Goal: Information Seeking & Learning: Learn about a topic

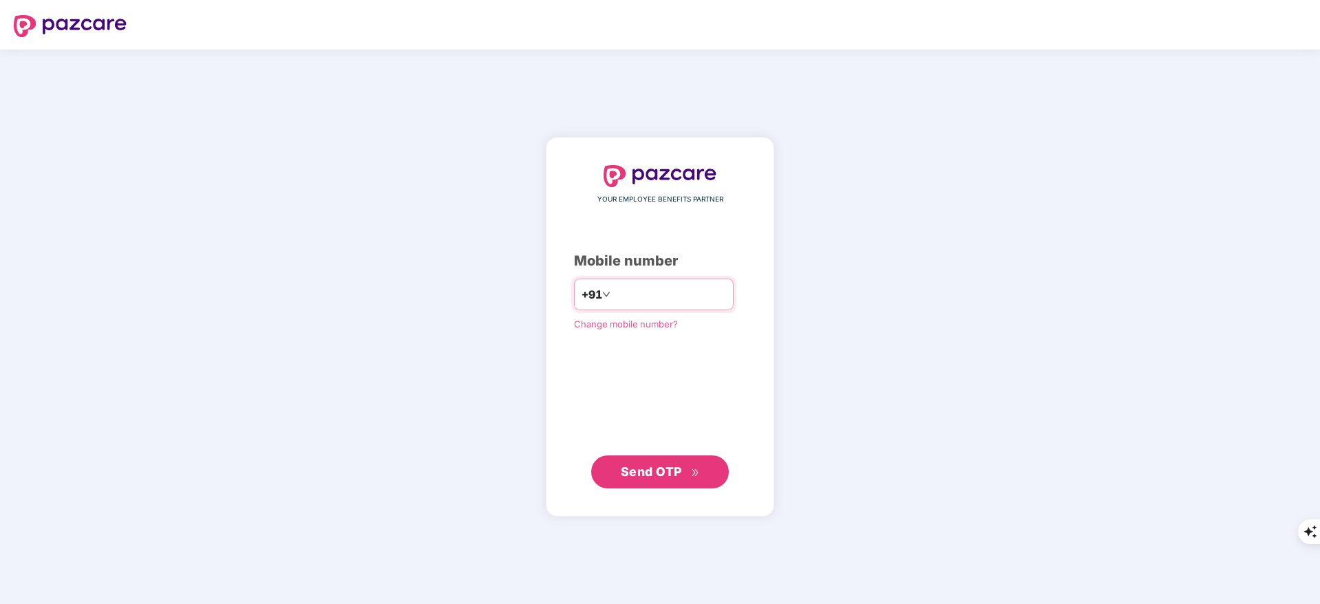
click at [625, 297] on input "number" at bounding box center [669, 295] width 113 height 22
type input "**********"
click at [654, 477] on span "Send OTP" at bounding box center [651, 471] width 61 height 14
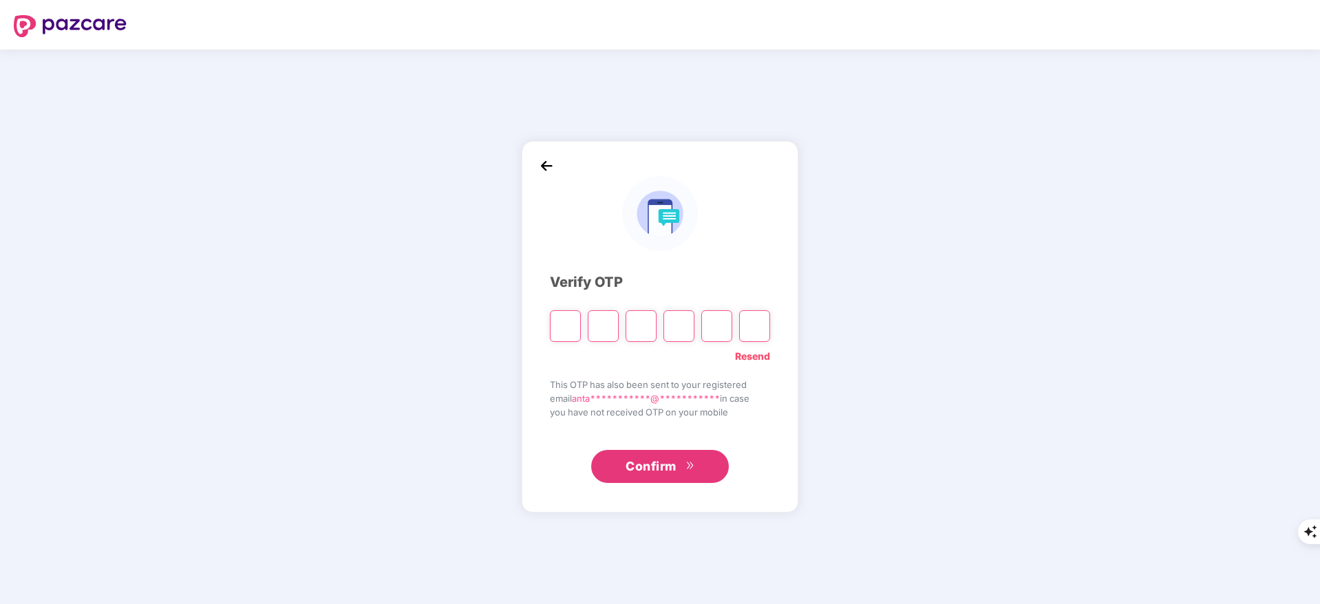
type input "*"
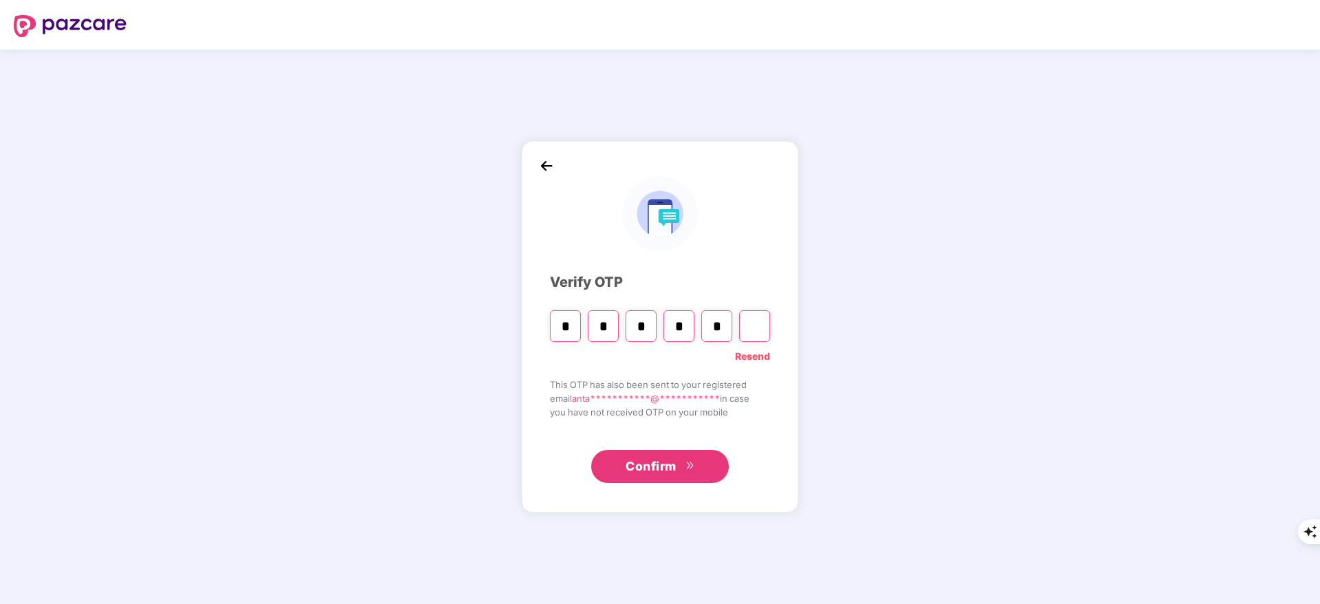
type input "*"
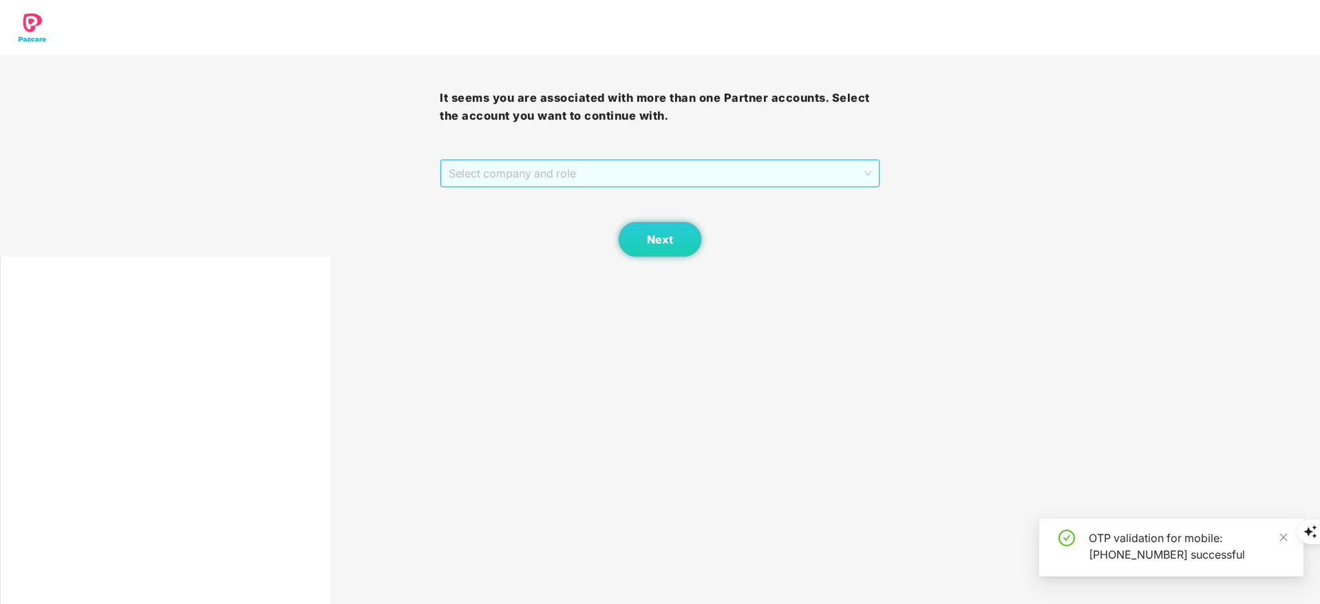
click at [522, 171] on span "Select company and role" at bounding box center [660, 173] width 422 height 26
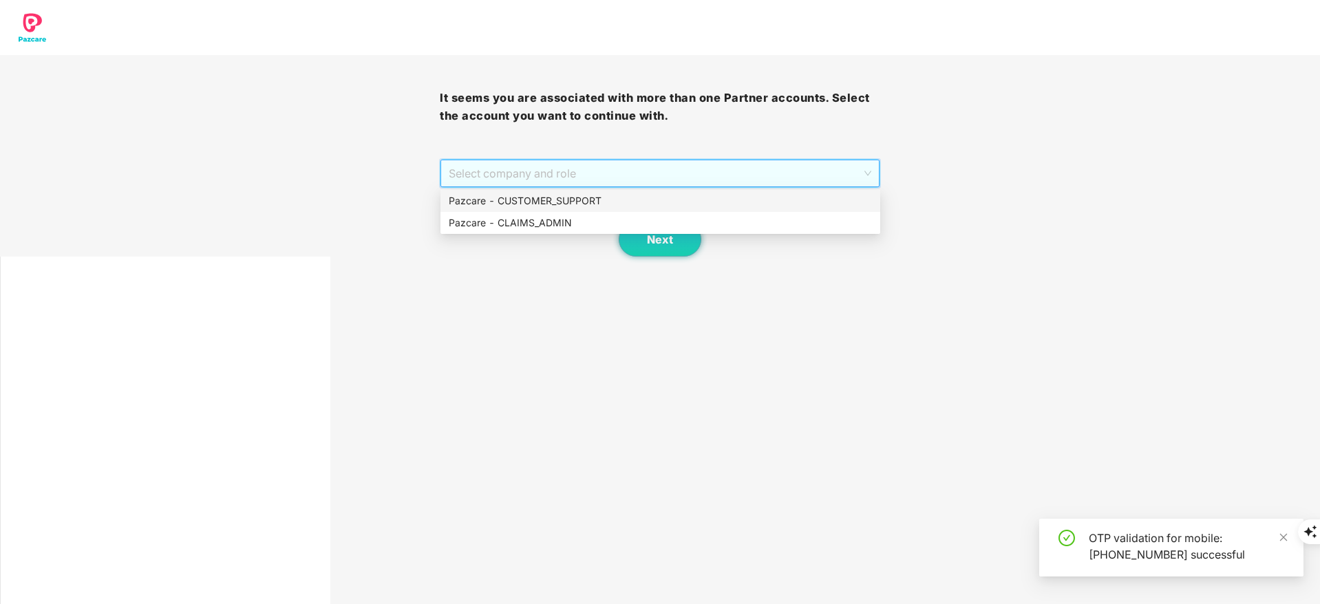
click at [523, 194] on div "Pazcare - CUSTOMER_SUPPORT" at bounding box center [660, 200] width 423 height 15
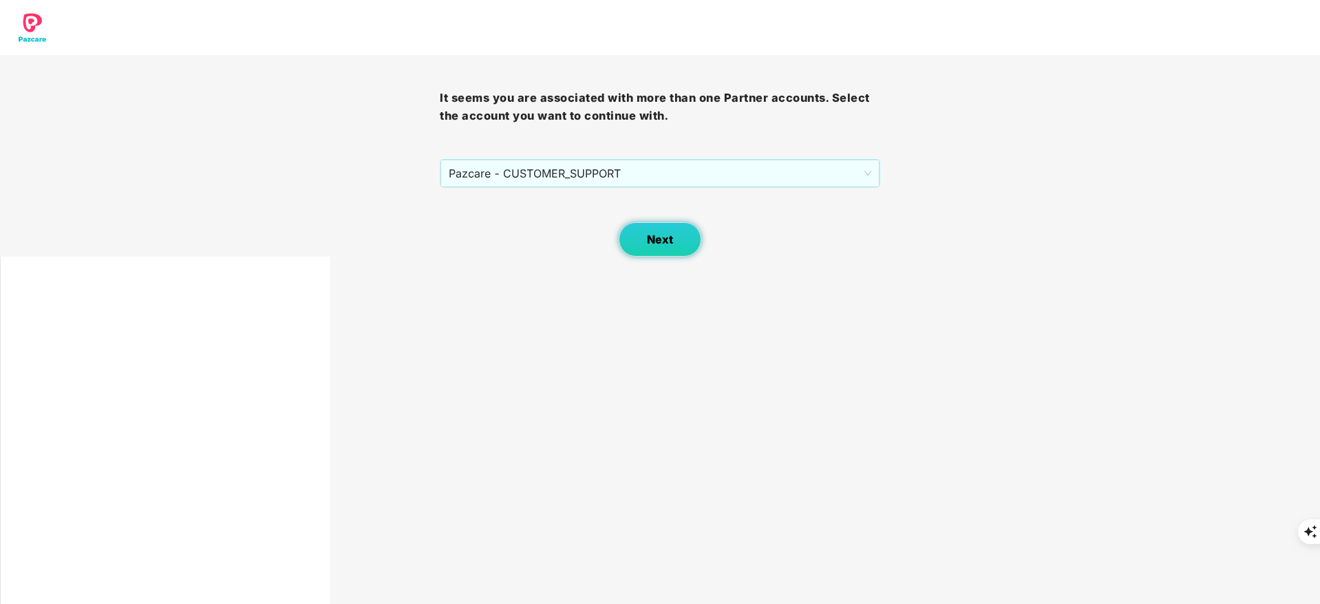
click at [646, 235] on button "Next" at bounding box center [660, 239] width 83 height 34
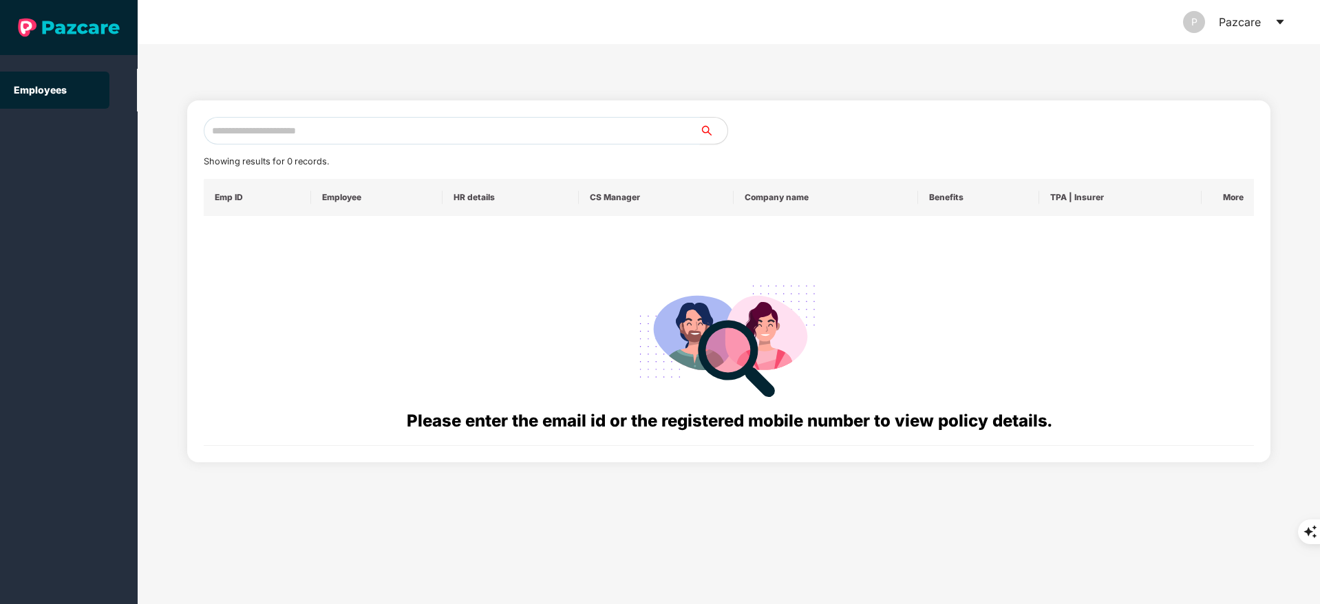
click at [260, 123] on input "text" at bounding box center [452, 131] width 496 height 28
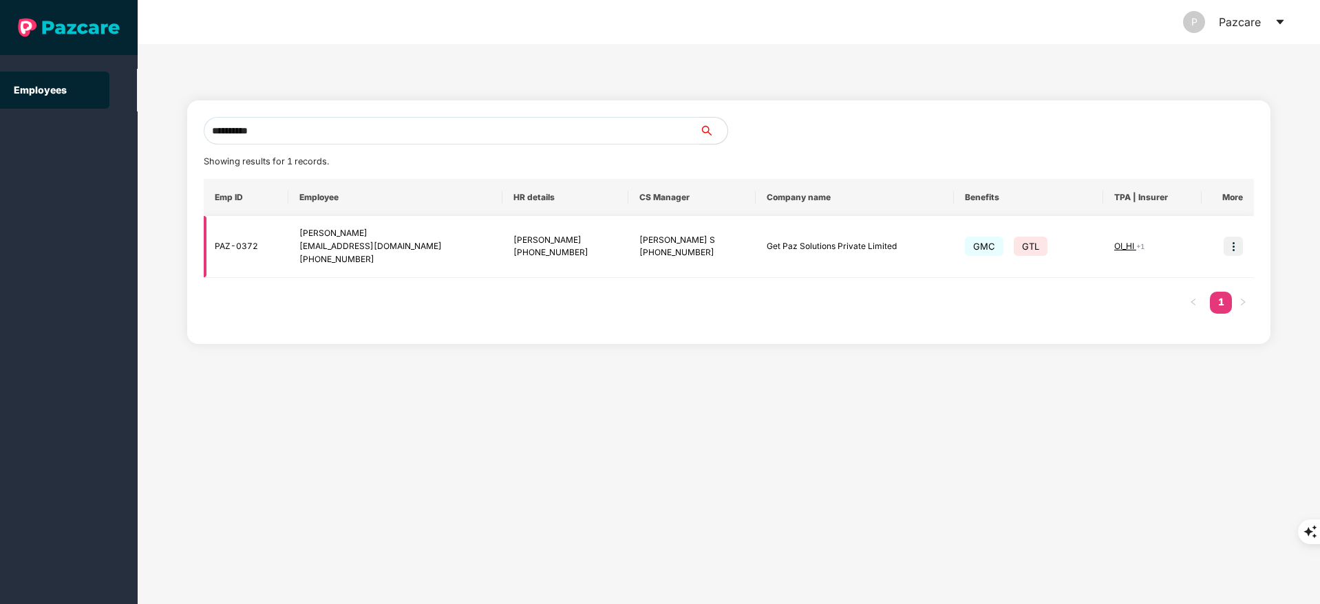
type input "**********"
click at [1238, 244] on img at bounding box center [1233, 246] width 19 height 19
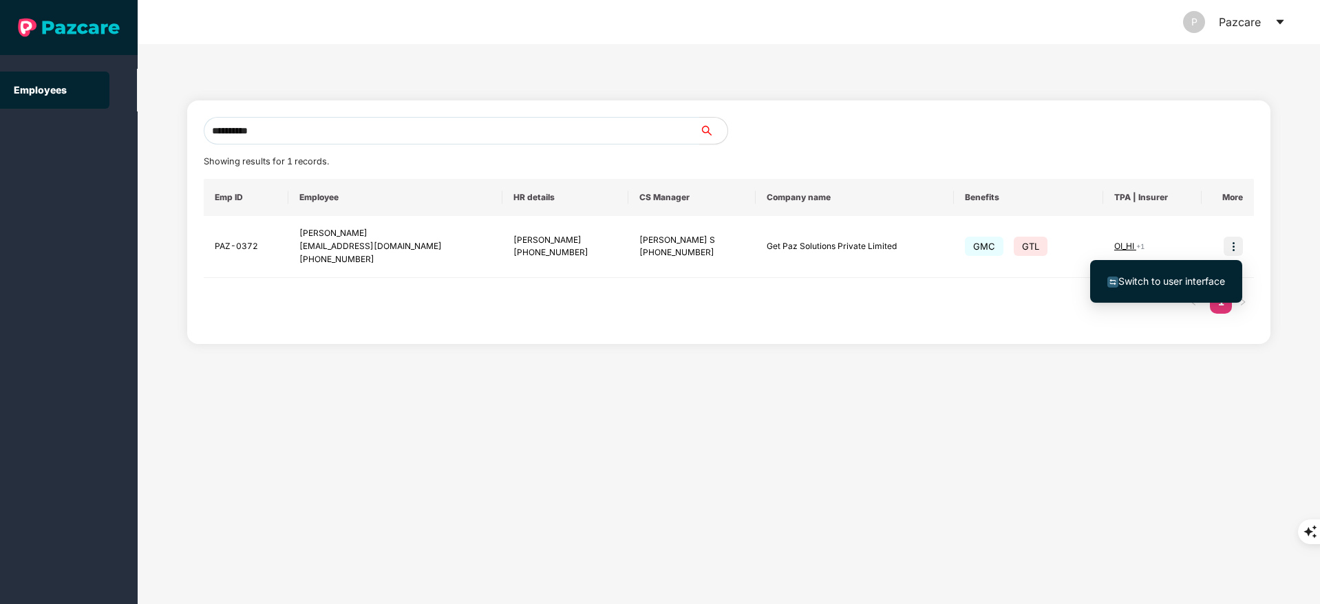
click at [1183, 271] on li "Switch to user interface" at bounding box center [1166, 281] width 152 height 29
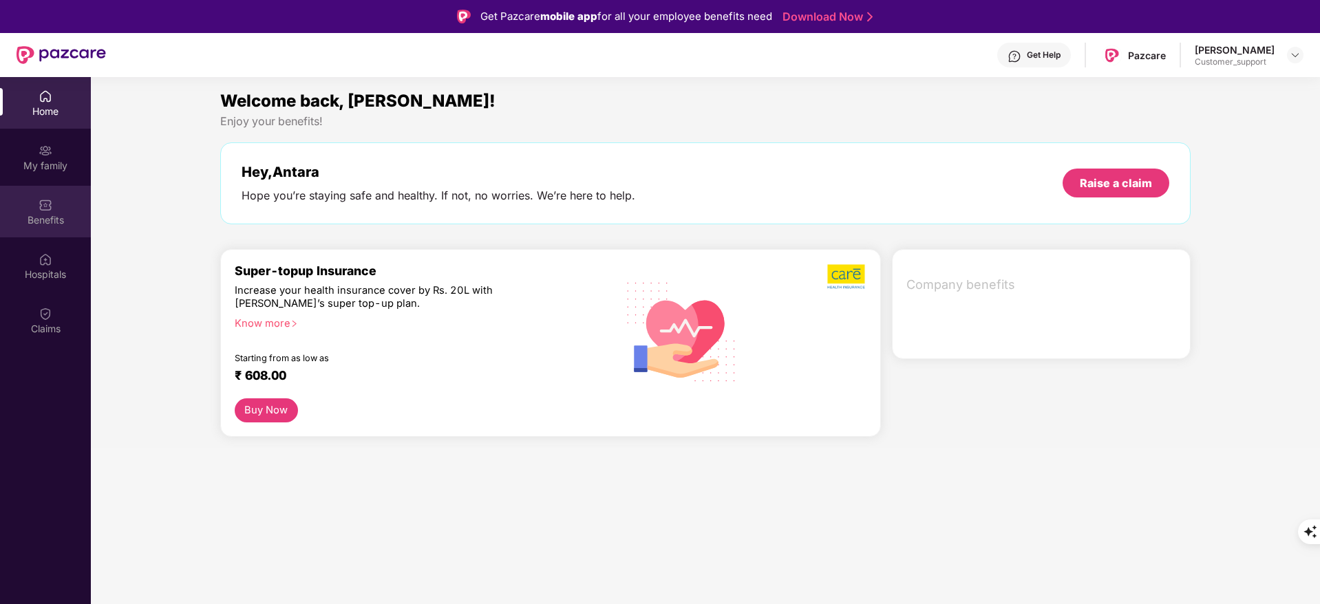
click at [43, 213] on div "Benefits" at bounding box center [45, 220] width 91 height 14
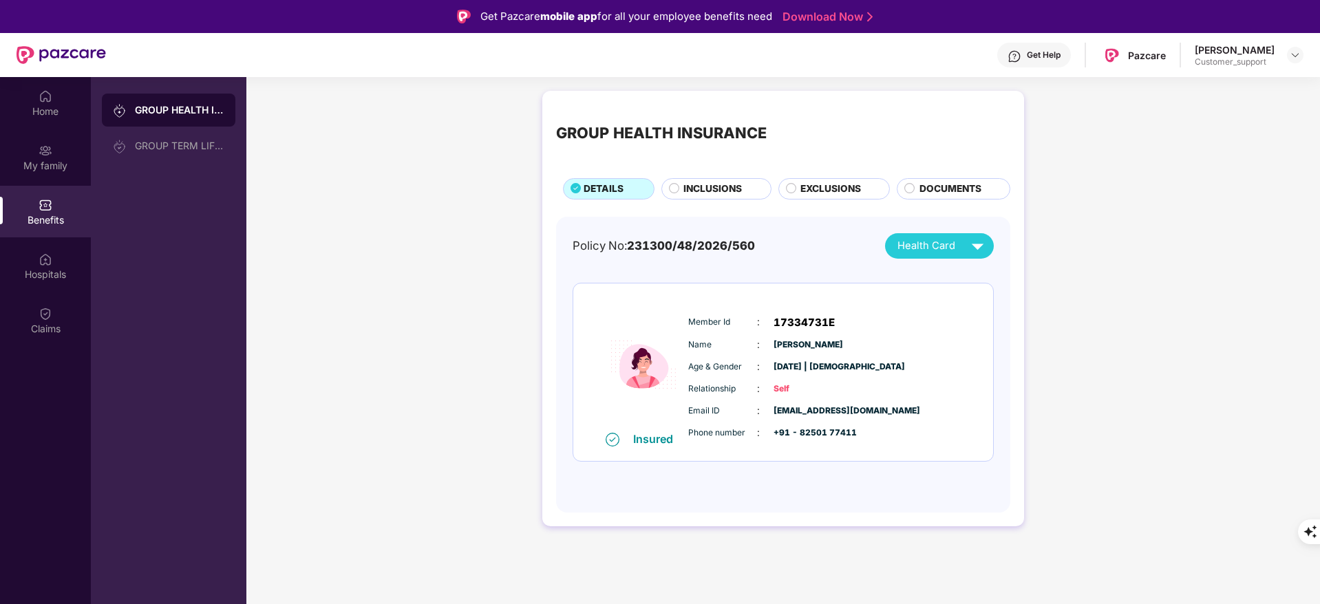
click at [710, 182] on span "INCLUSIONS" at bounding box center [712, 189] width 59 height 15
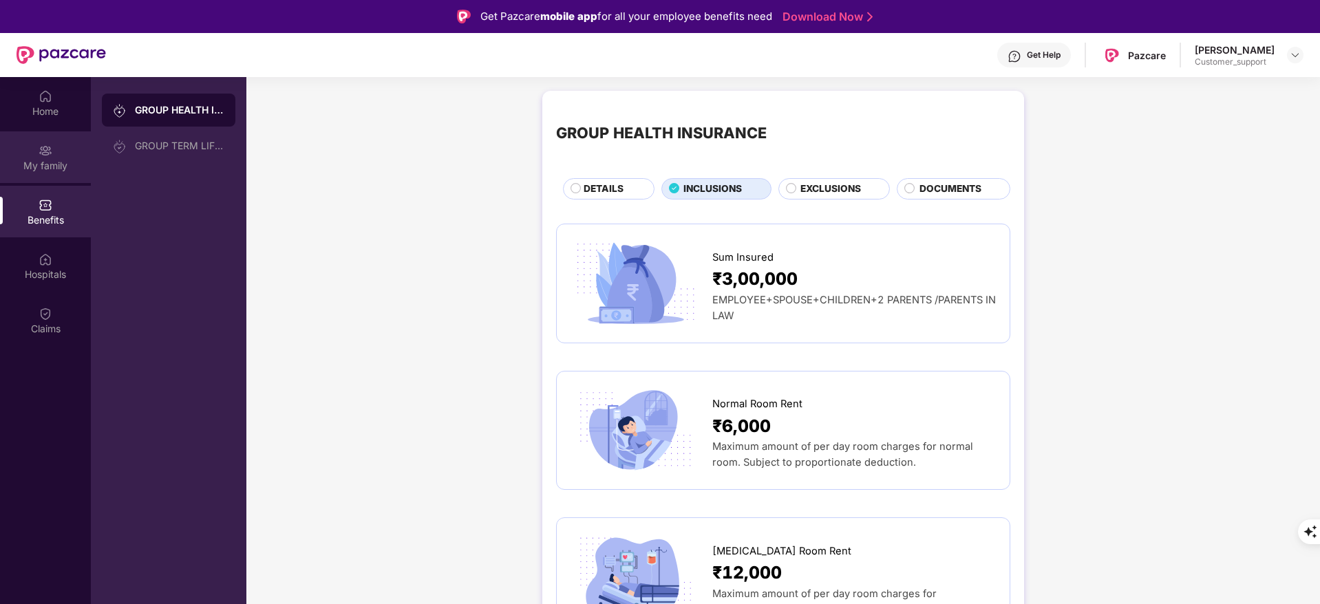
click at [50, 160] on div "My family" at bounding box center [45, 166] width 91 height 14
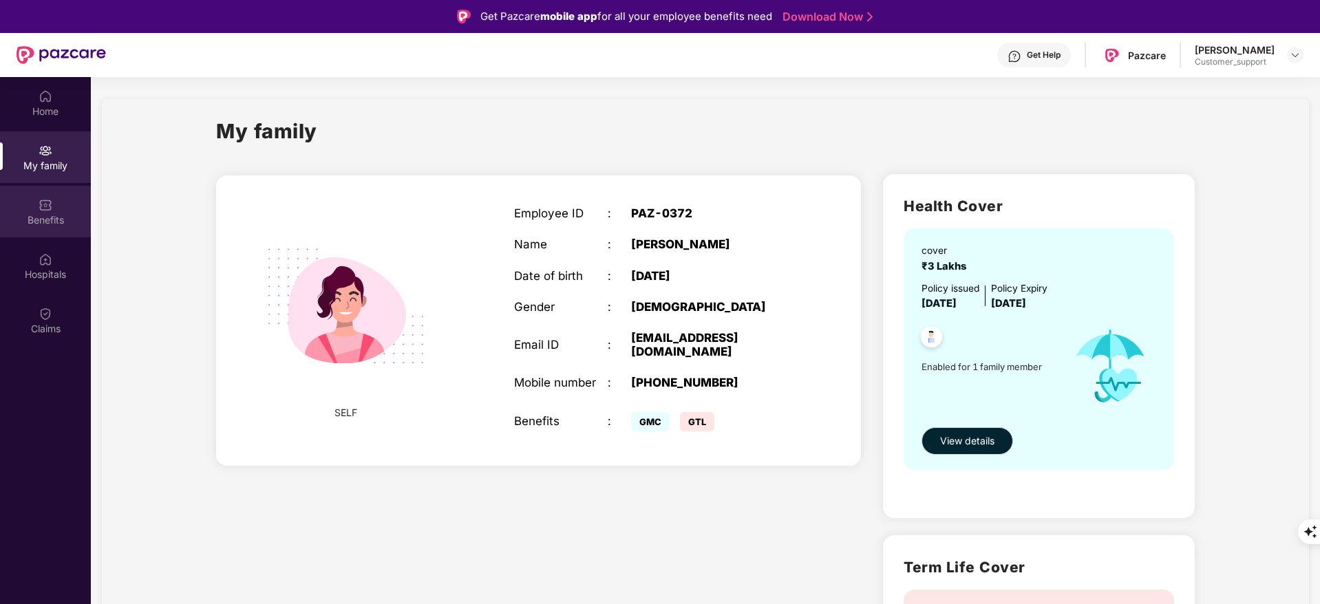
click at [56, 199] on div "Benefits" at bounding box center [45, 212] width 91 height 52
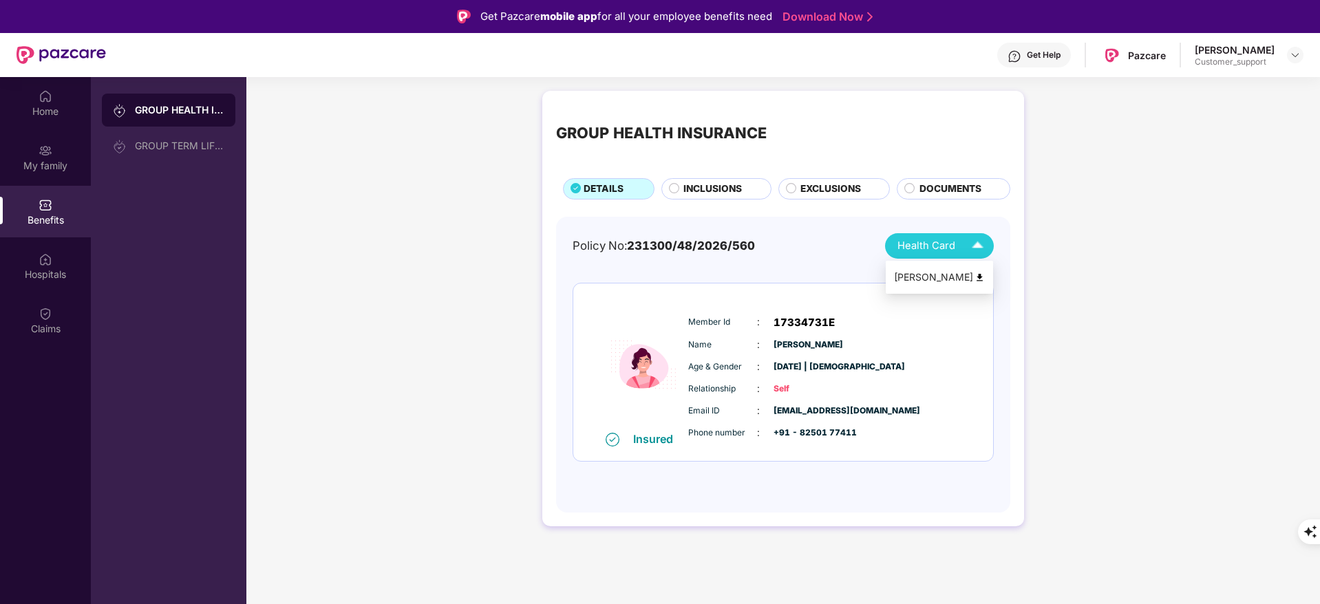
click at [973, 240] on img at bounding box center [978, 246] width 24 height 24
click at [982, 273] on img at bounding box center [980, 278] width 10 height 10
click at [41, 285] on div "Hospitals" at bounding box center [45, 266] width 91 height 52
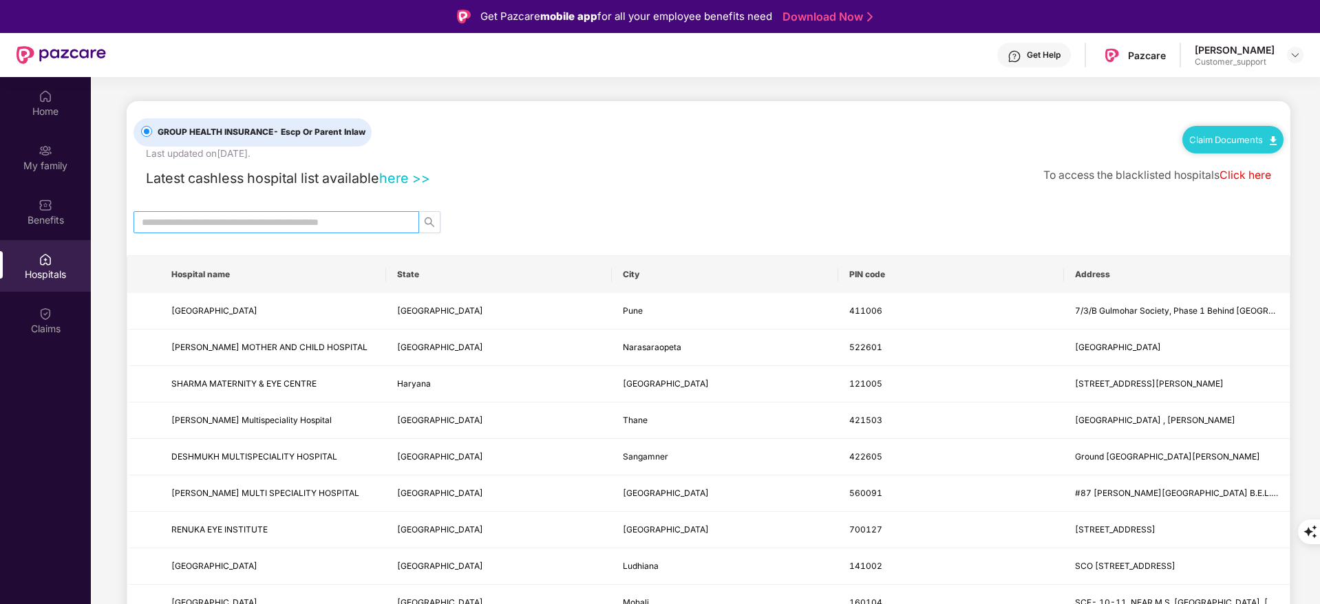
click at [305, 220] on input "text" at bounding box center [271, 222] width 258 height 15
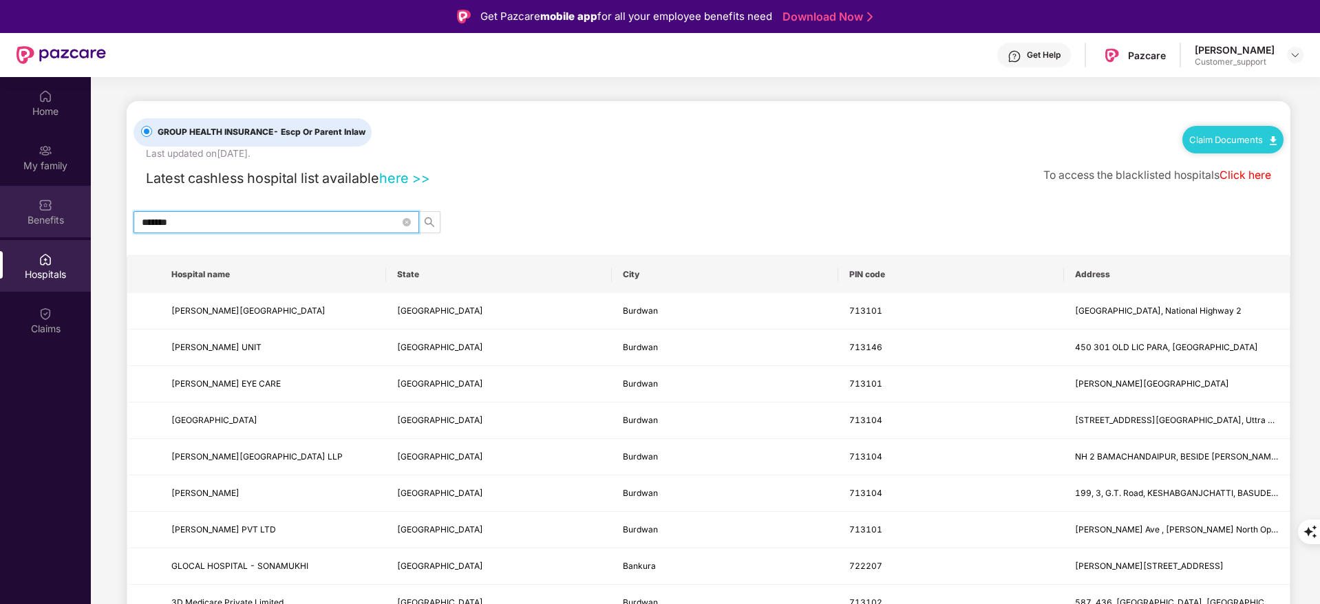
type input "*******"
click at [48, 208] on img at bounding box center [46, 205] width 14 height 14
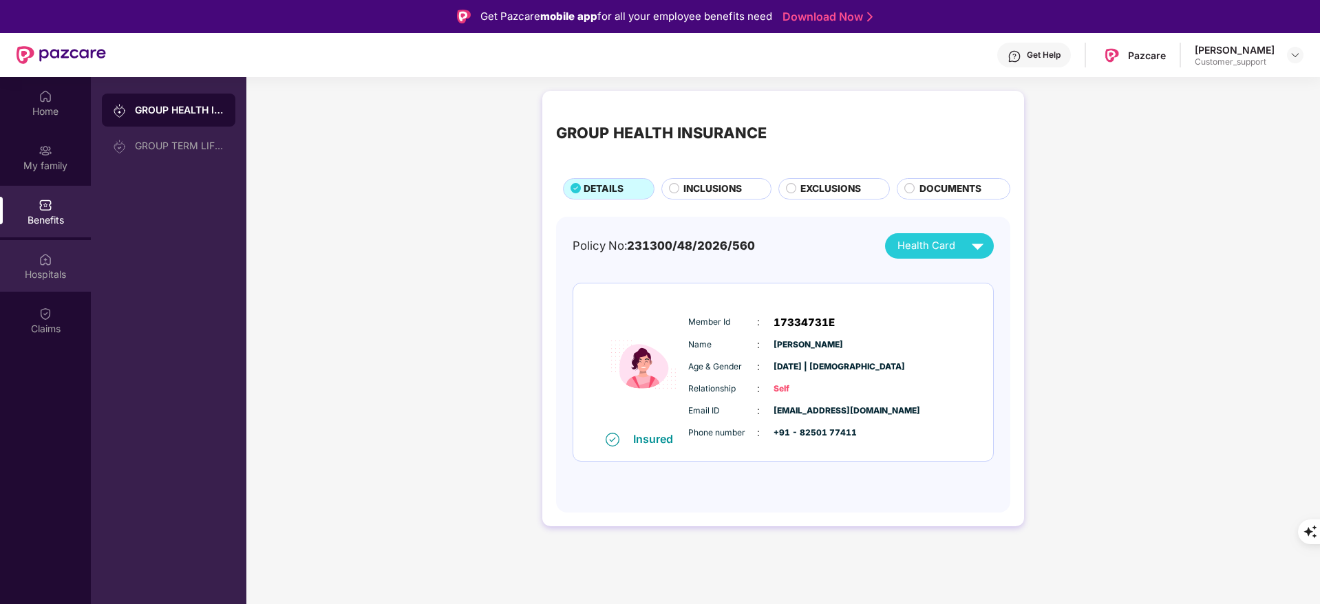
click at [44, 271] on div "Hospitals" at bounding box center [45, 275] width 91 height 14
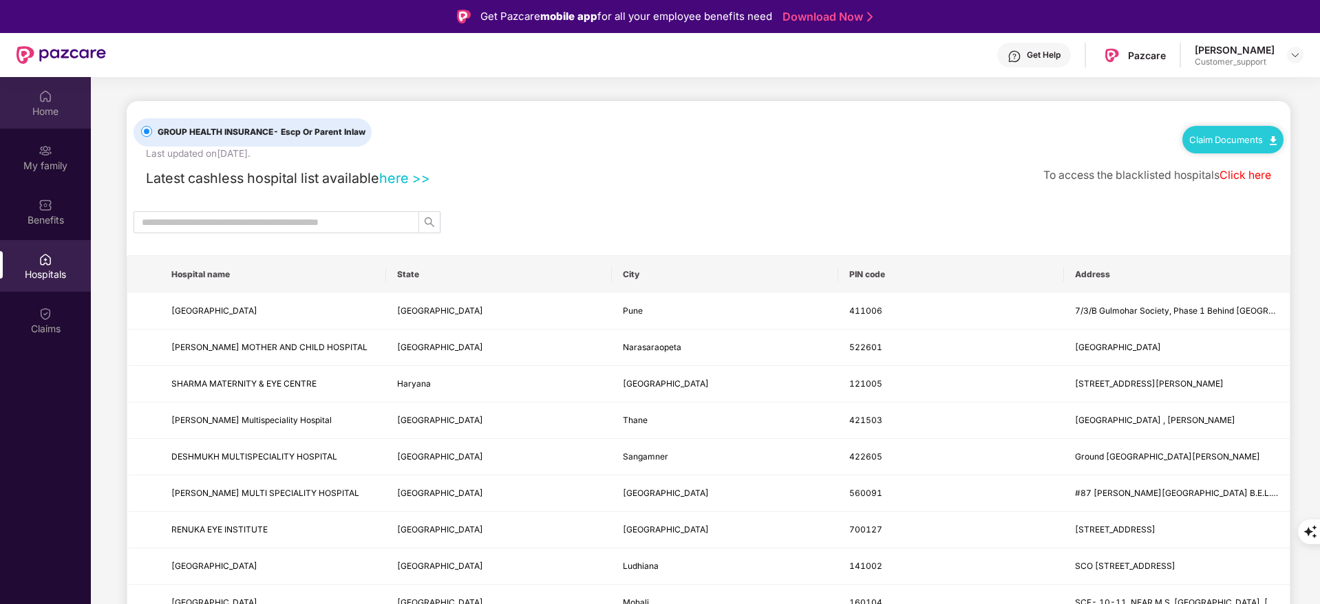
click at [57, 103] on div "Home" at bounding box center [45, 103] width 91 height 52
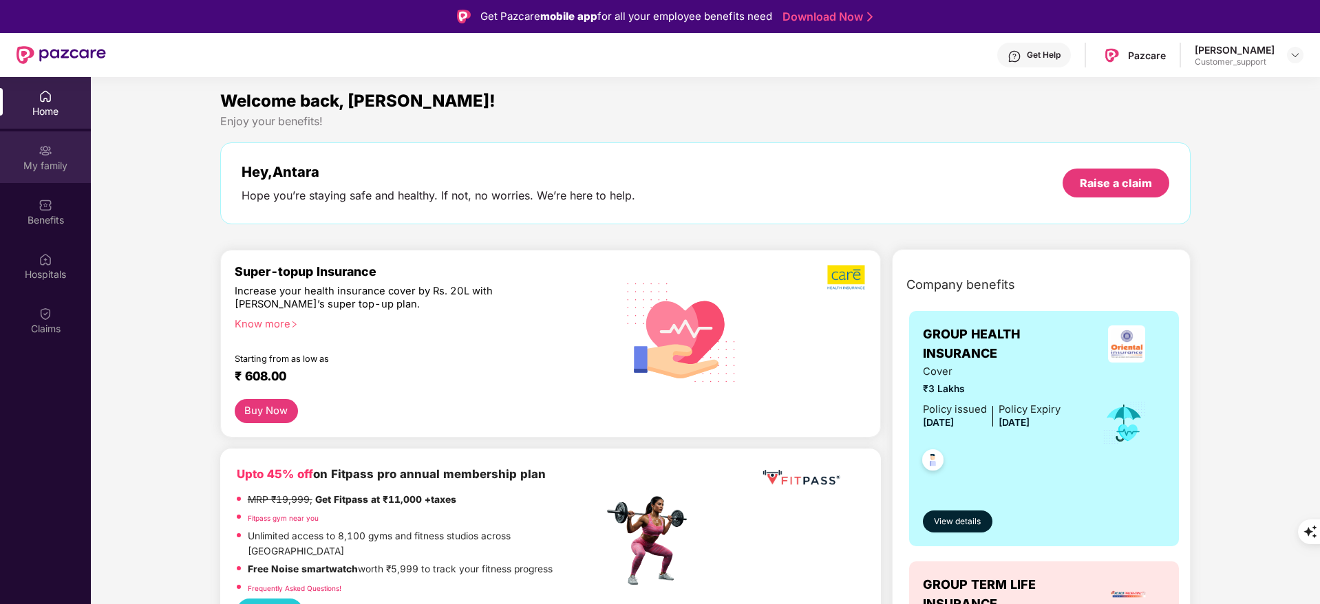
click at [32, 165] on div "My family" at bounding box center [45, 166] width 91 height 14
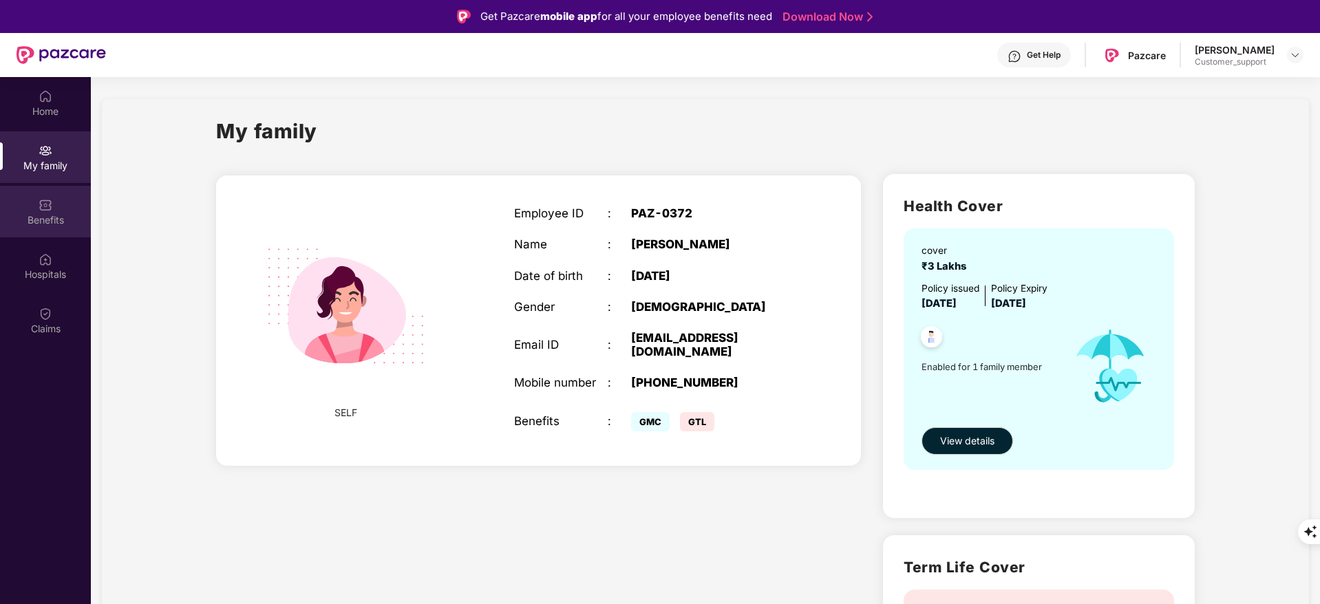
click at [41, 223] on div "Benefits" at bounding box center [45, 220] width 91 height 14
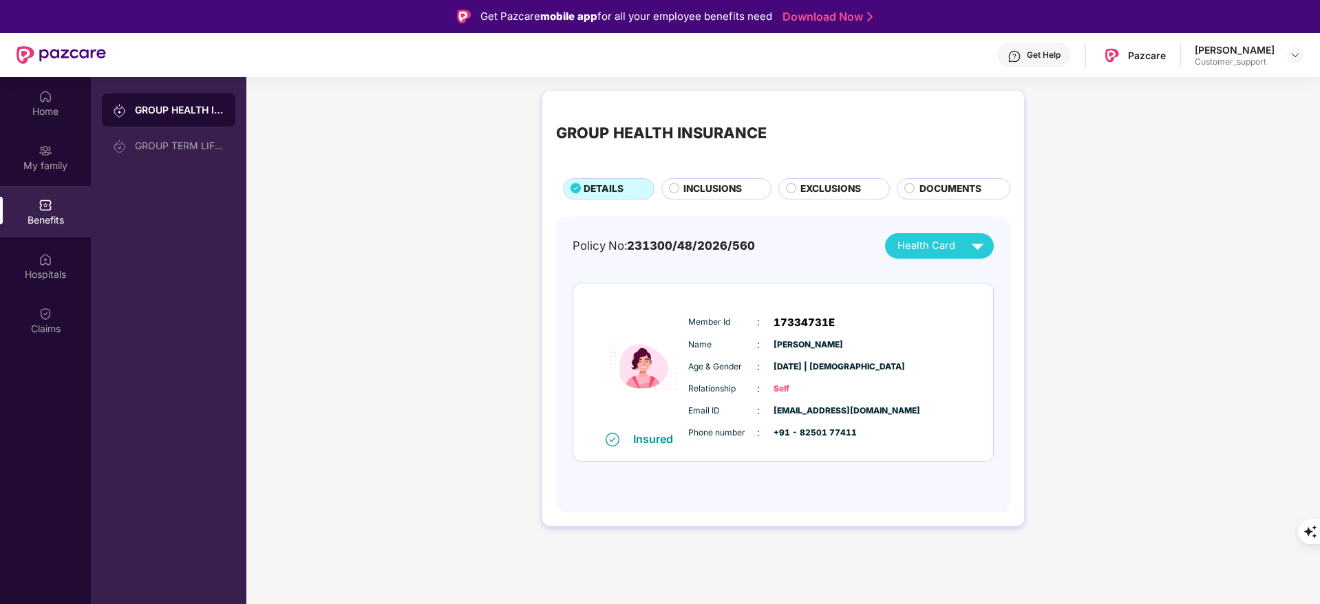
click at [700, 193] on span "INCLUSIONS" at bounding box center [712, 189] width 59 height 15
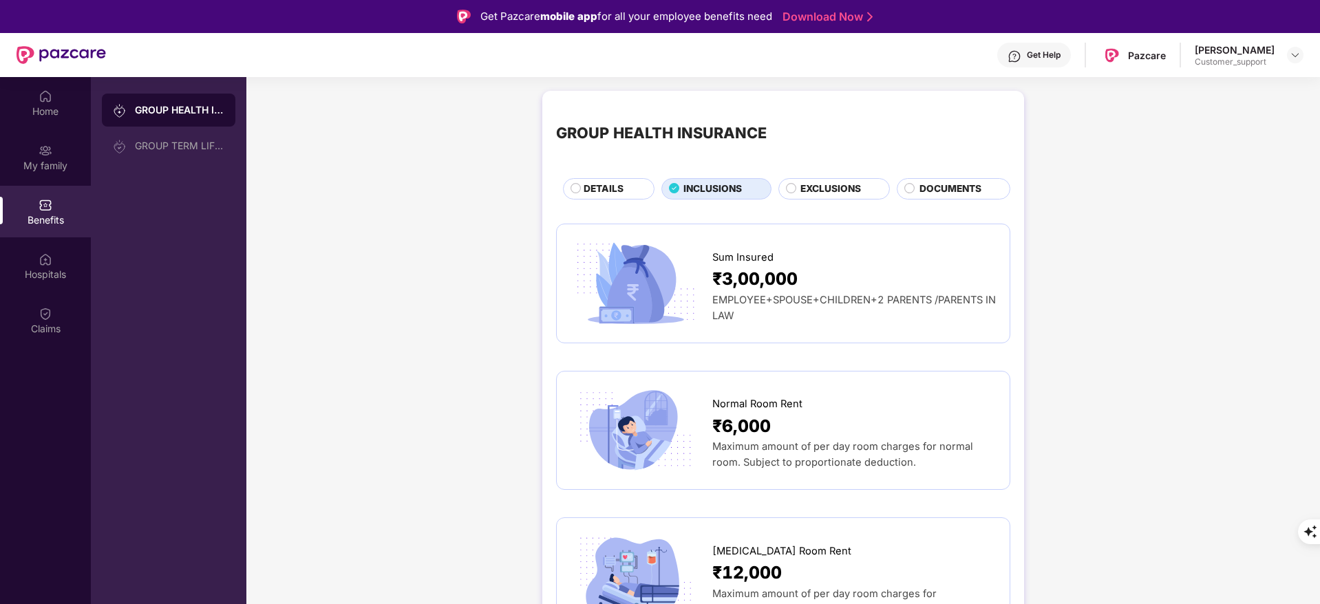
click at [820, 185] on span "EXCLUSIONS" at bounding box center [830, 189] width 61 height 15
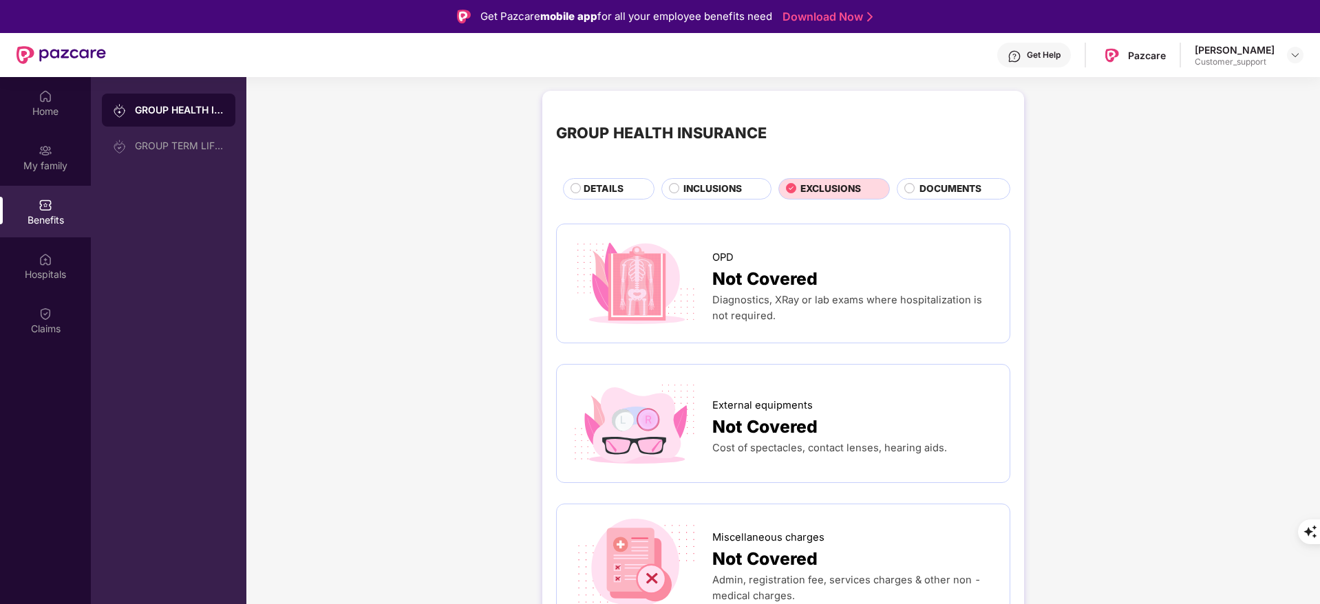
click at [713, 182] on span "INCLUSIONS" at bounding box center [712, 189] width 59 height 15
